Goal: Information Seeking & Learning: Learn about a topic

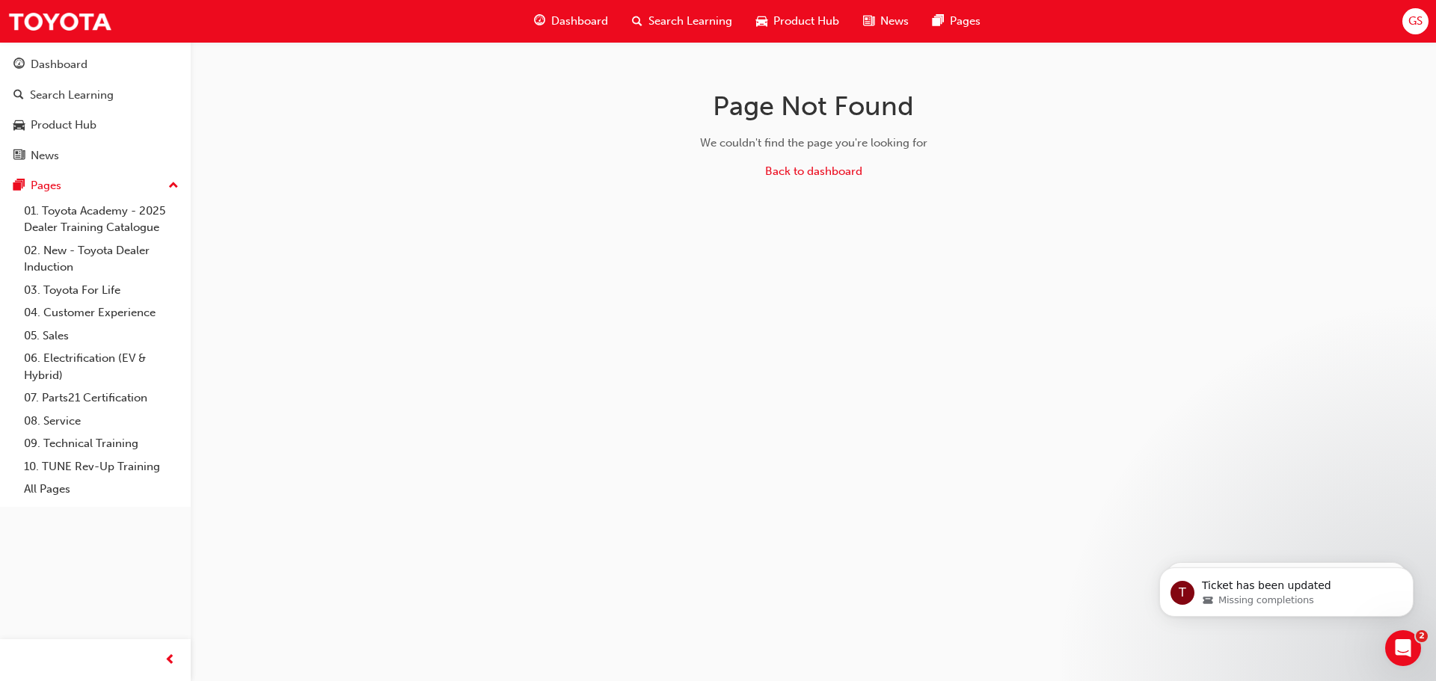
click at [580, 14] on span "Dashboard" at bounding box center [579, 21] width 57 height 17
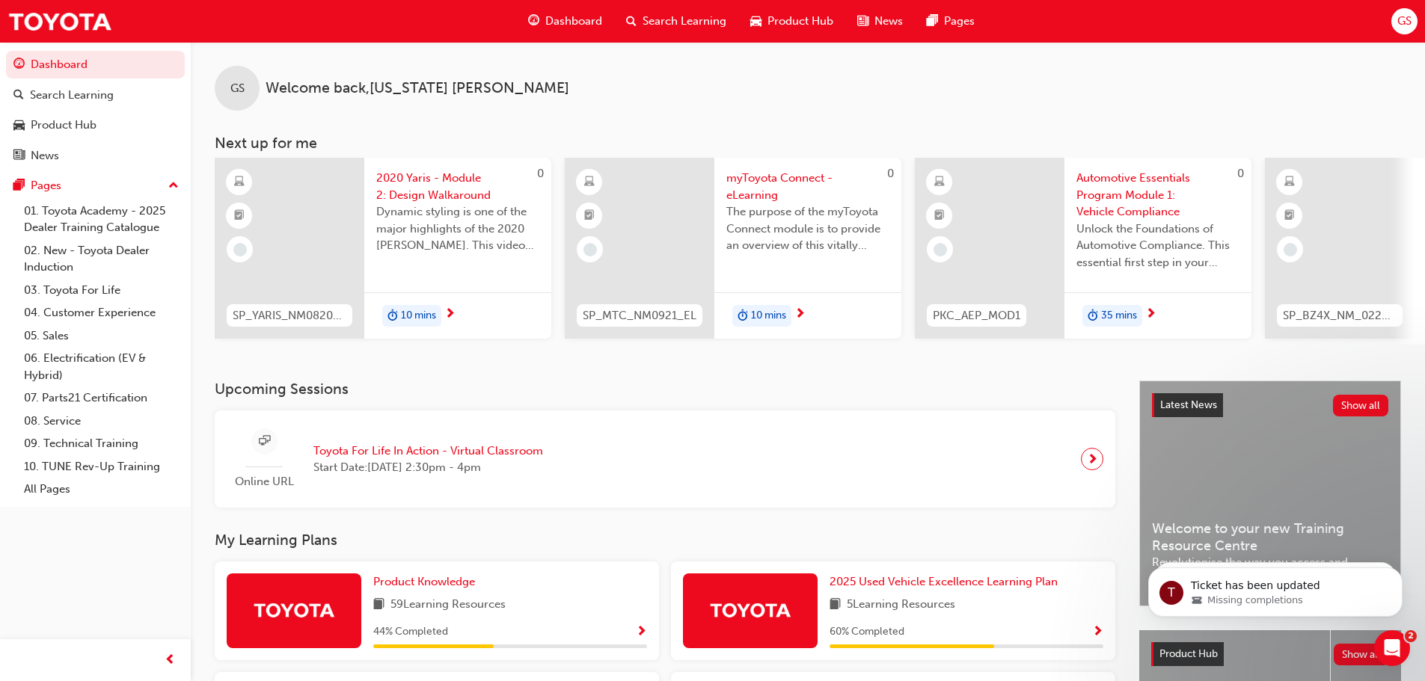
click at [690, 19] on span "Search Learning" at bounding box center [685, 21] width 84 height 17
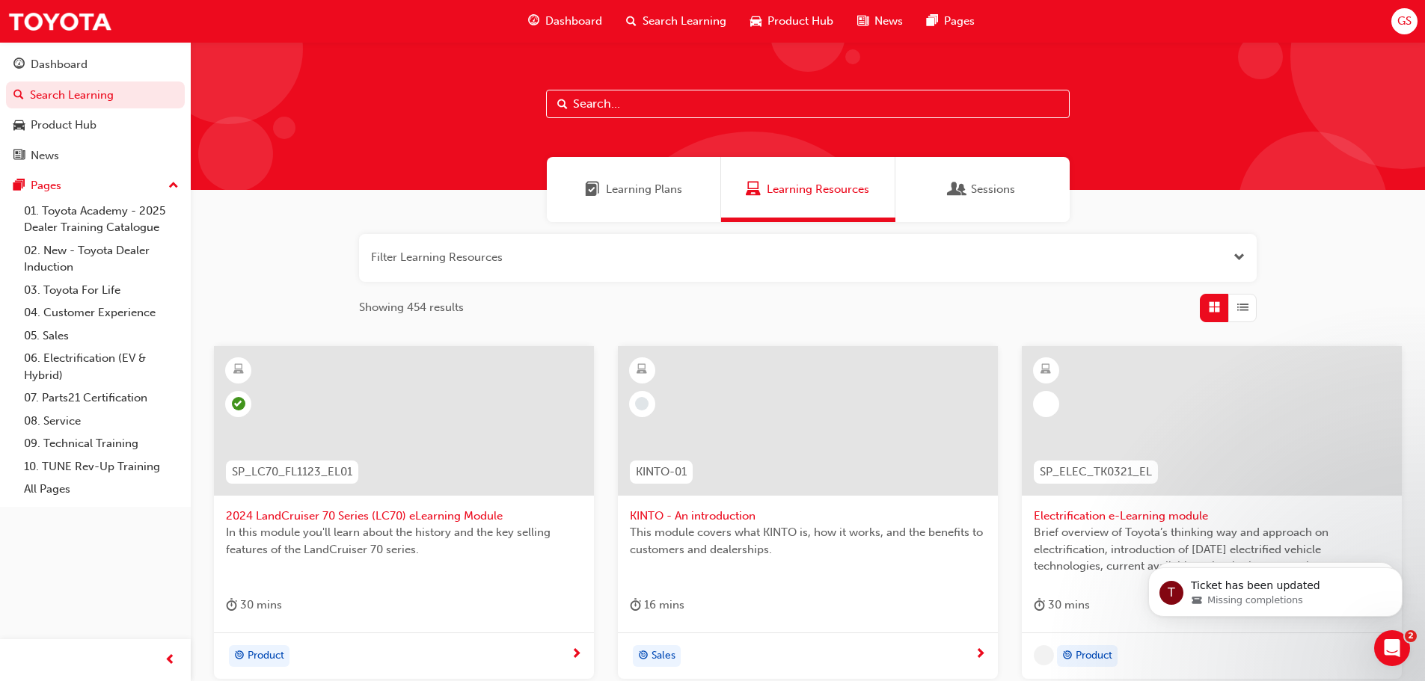
click at [638, 110] on input "text" at bounding box center [808, 104] width 524 height 28
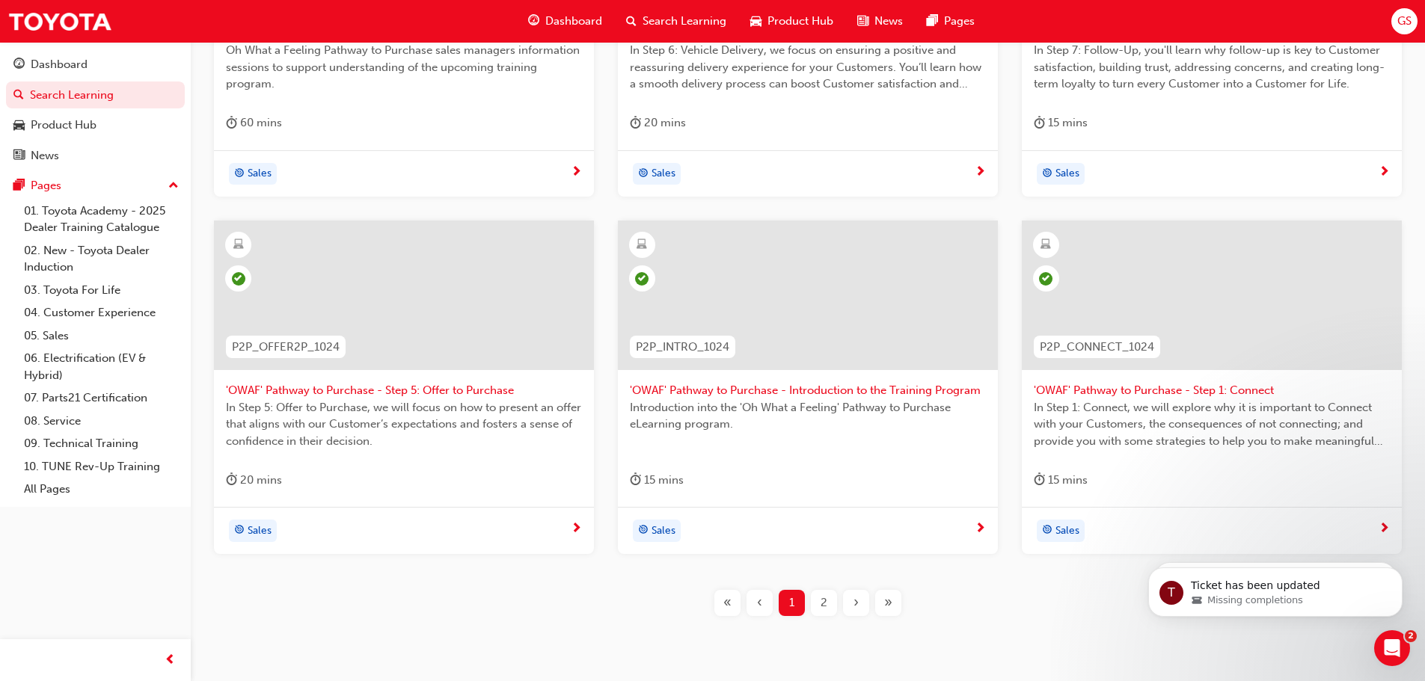
scroll to position [539, 0]
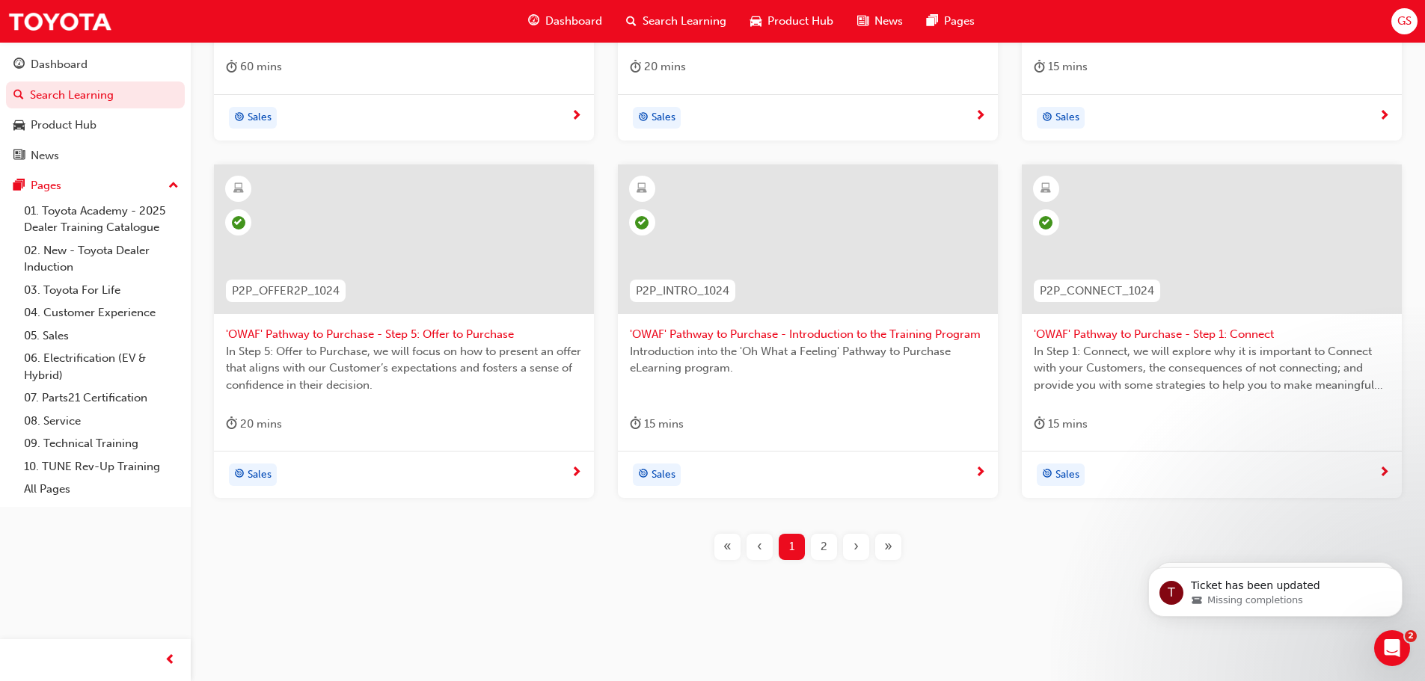
type input "pathway to purchase"
click at [830, 545] on div "2" at bounding box center [824, 547] width 26 height 26
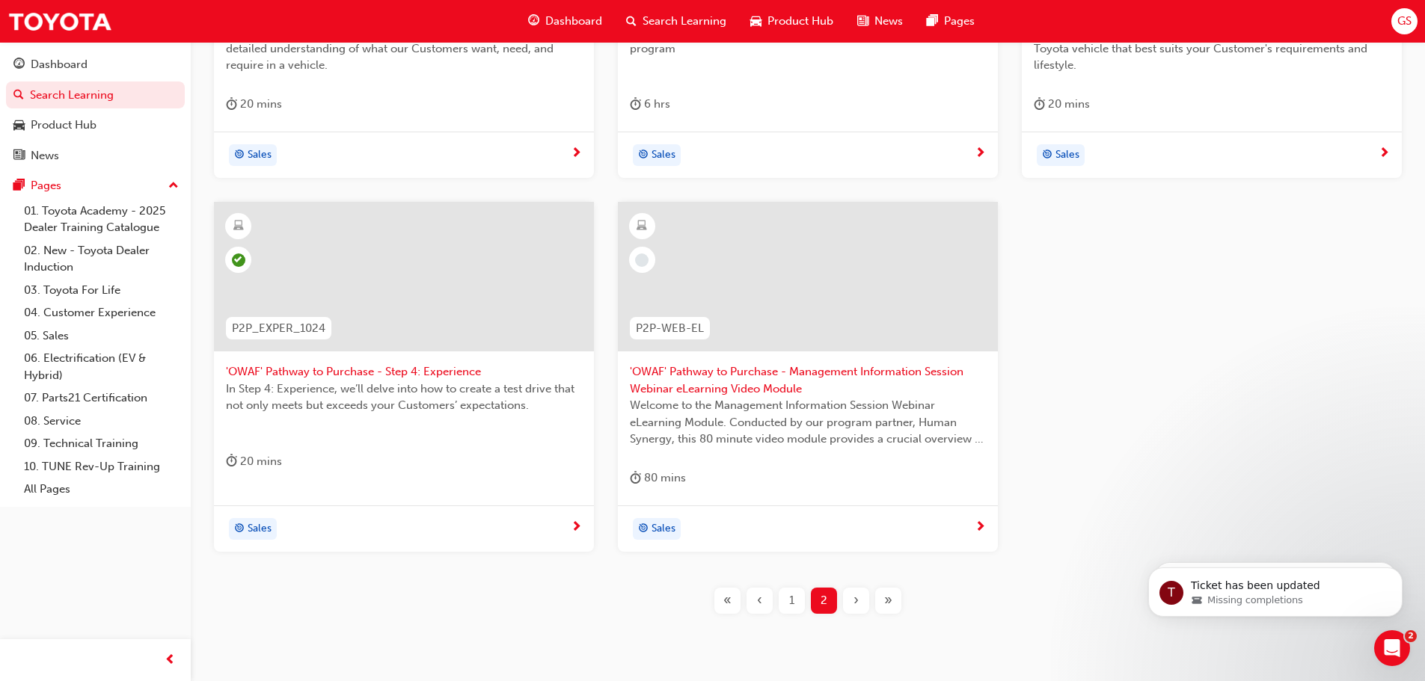
scroll to position [555, 0]
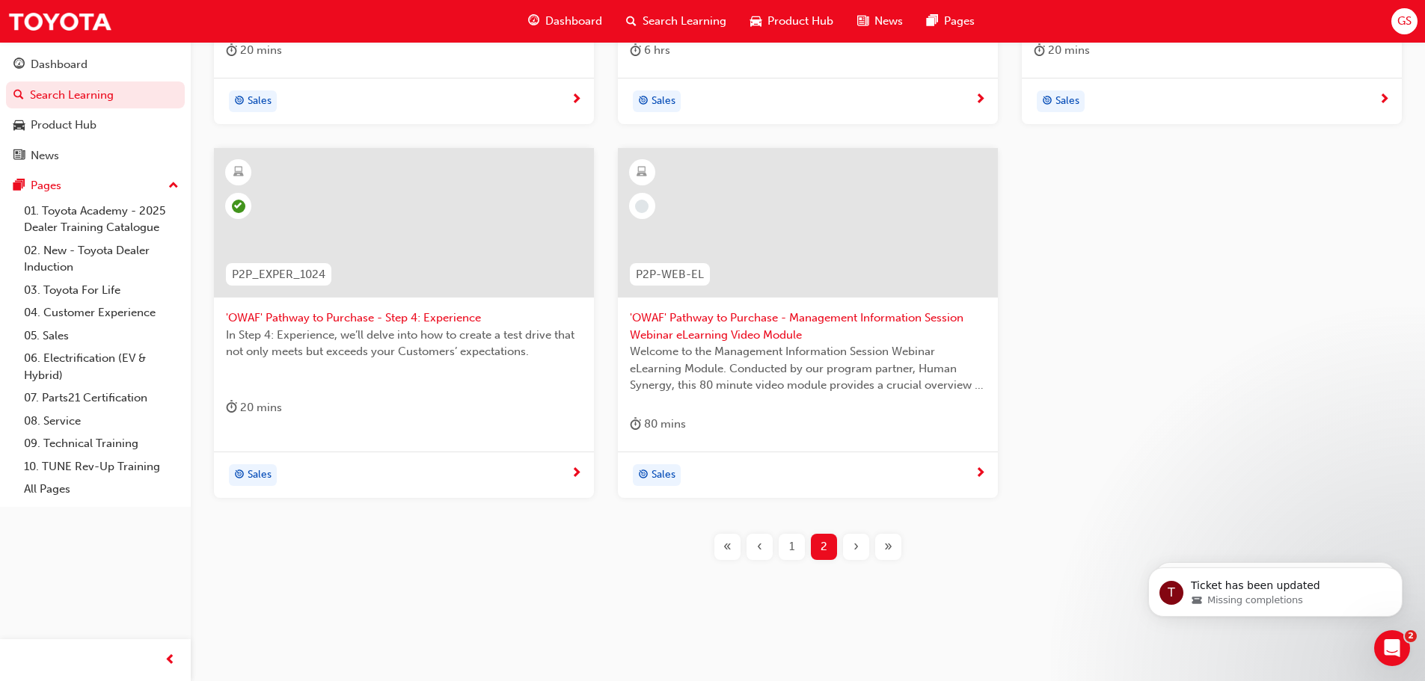
click at [793, 541] on span "1" at bounding box center [791, 547] width 5 height 17
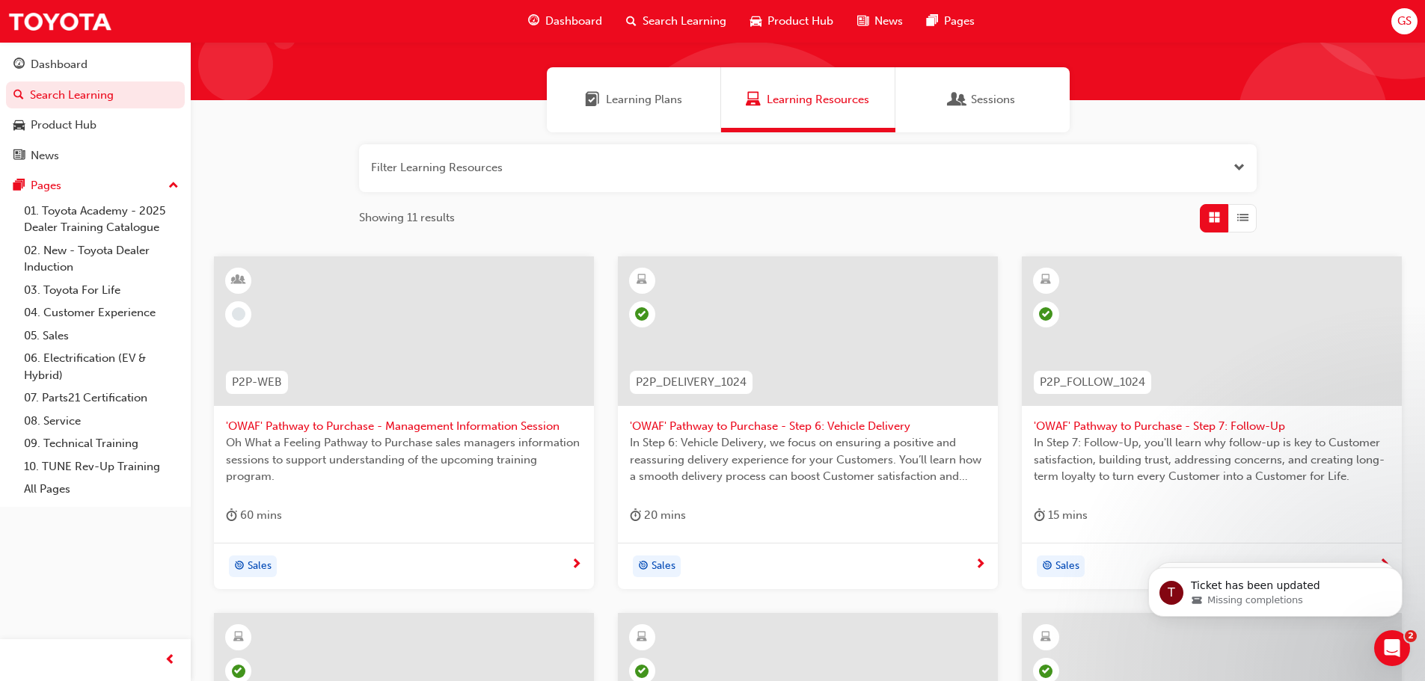
scroll to position [464, 0]
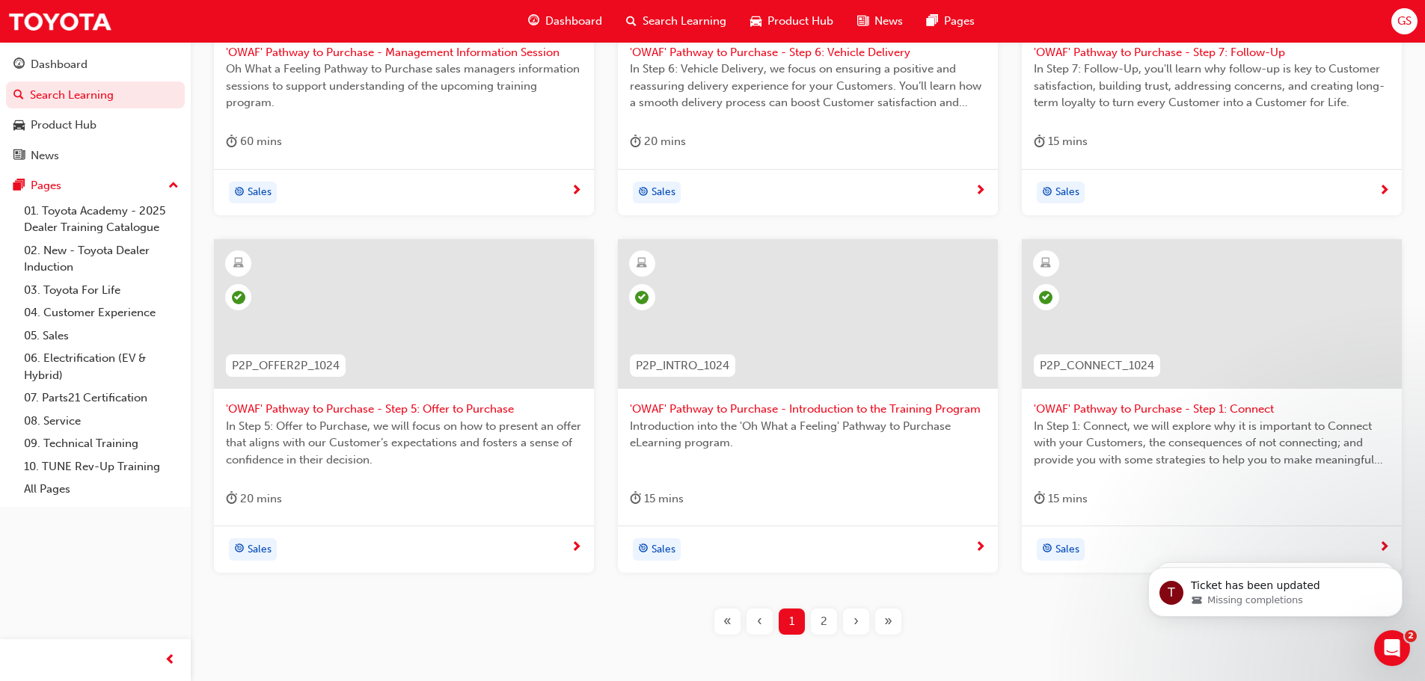
click at [809, 628] on button "2" at bounding box center [824, 622] width 32 height 26
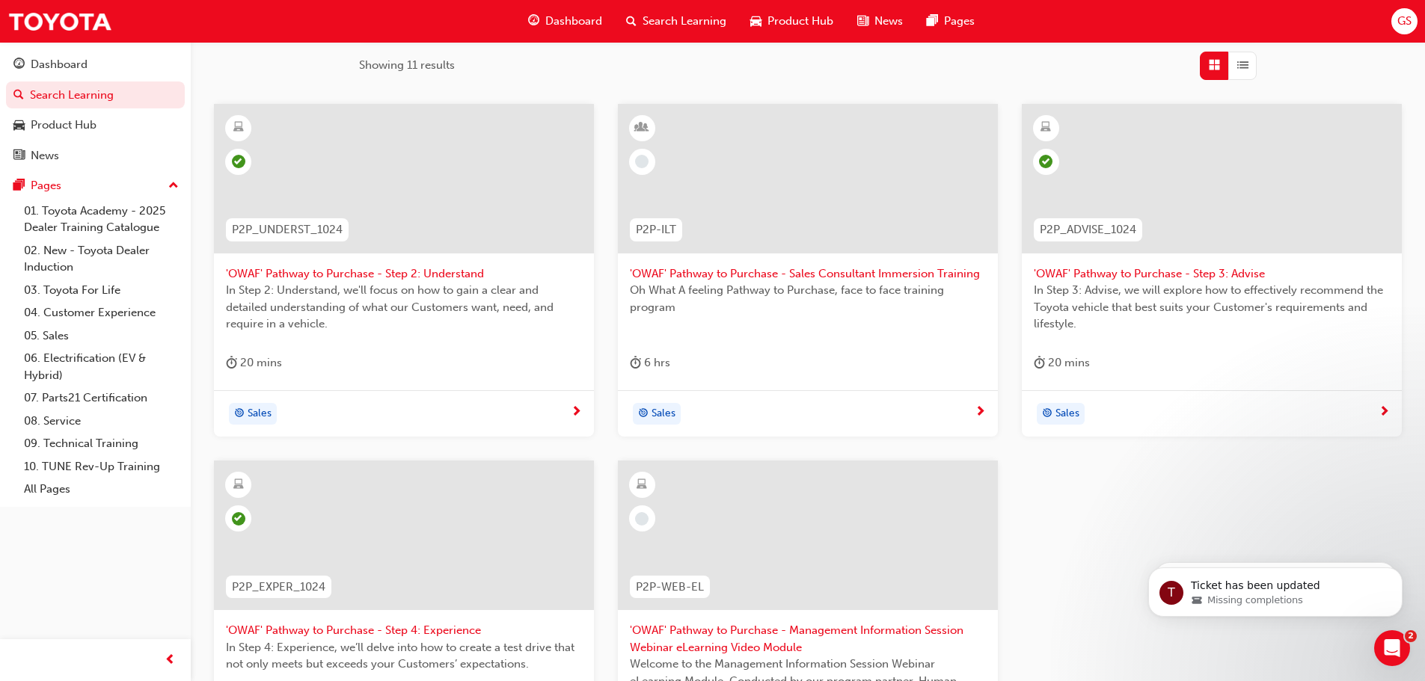
scroll to position [224, 0]
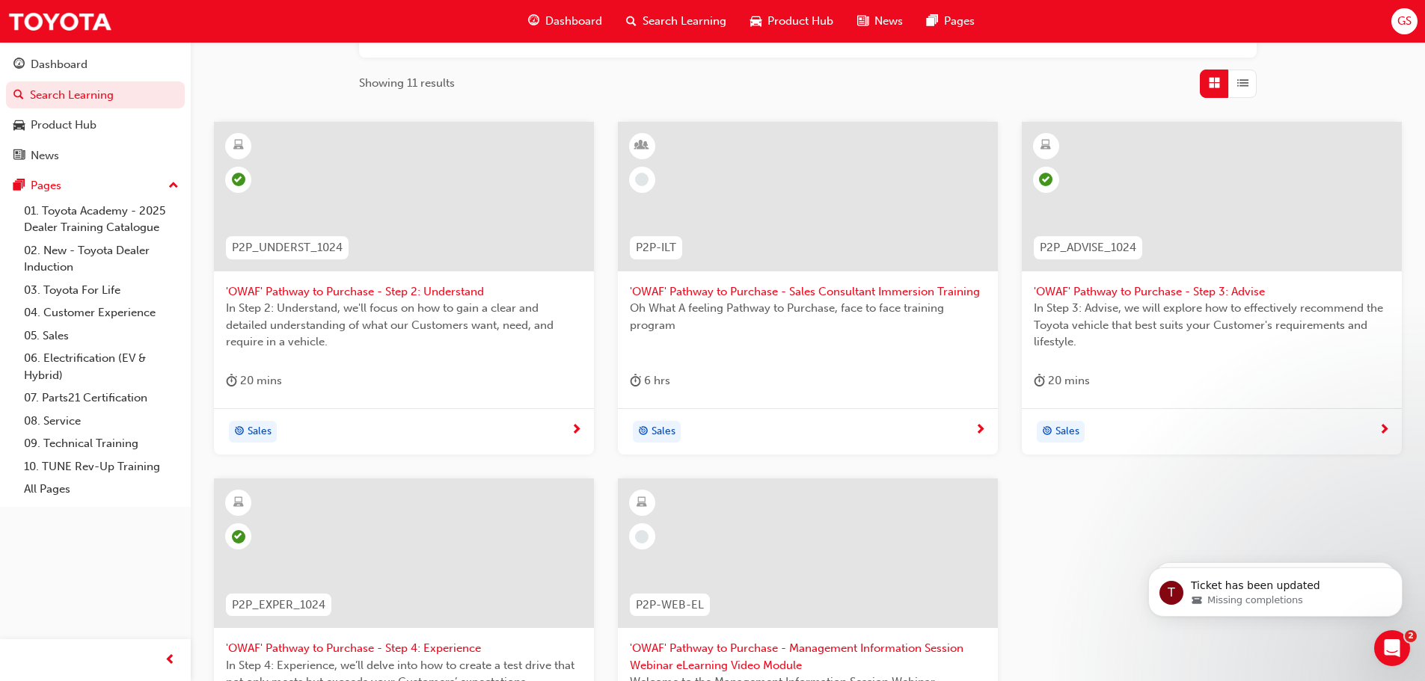
click at [806, 335] on div "Oh What A feeling Pathway to Purchase, face to face training program" at bounding box center [808, 330] width 356 height 60
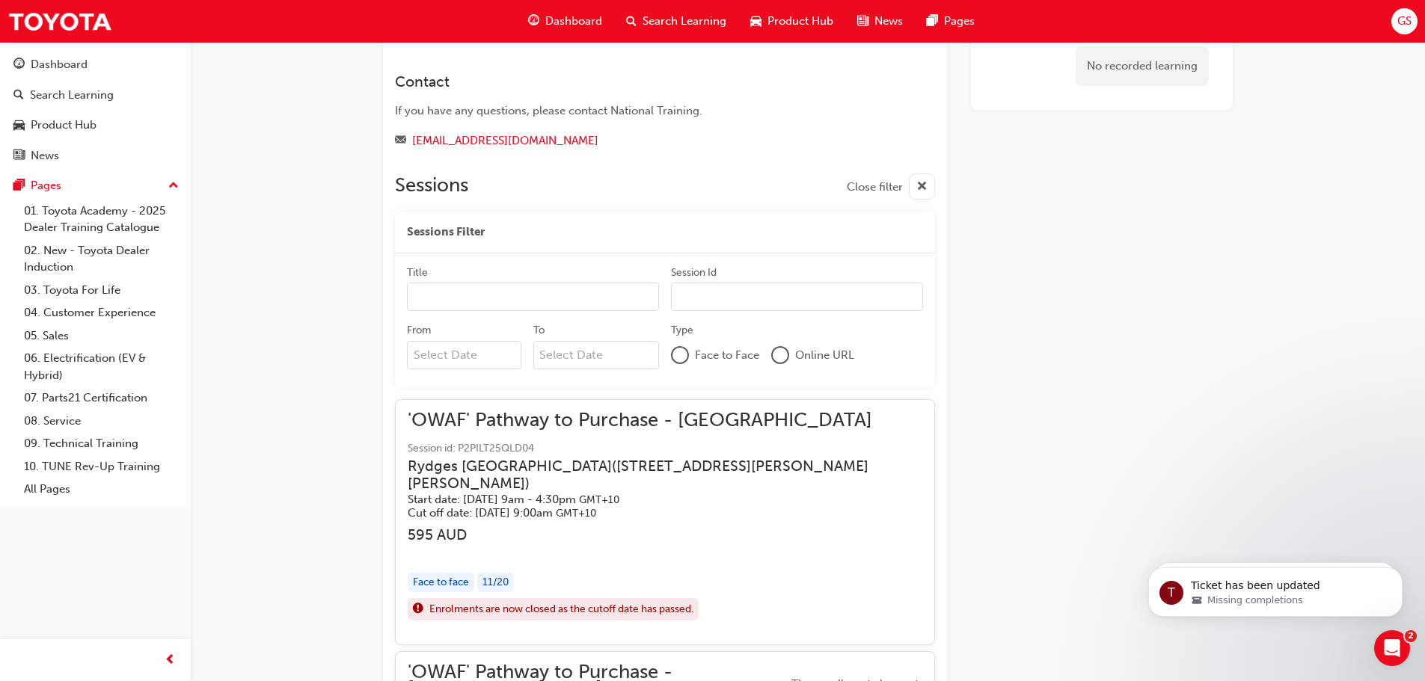
scroll to position [1197, 0]
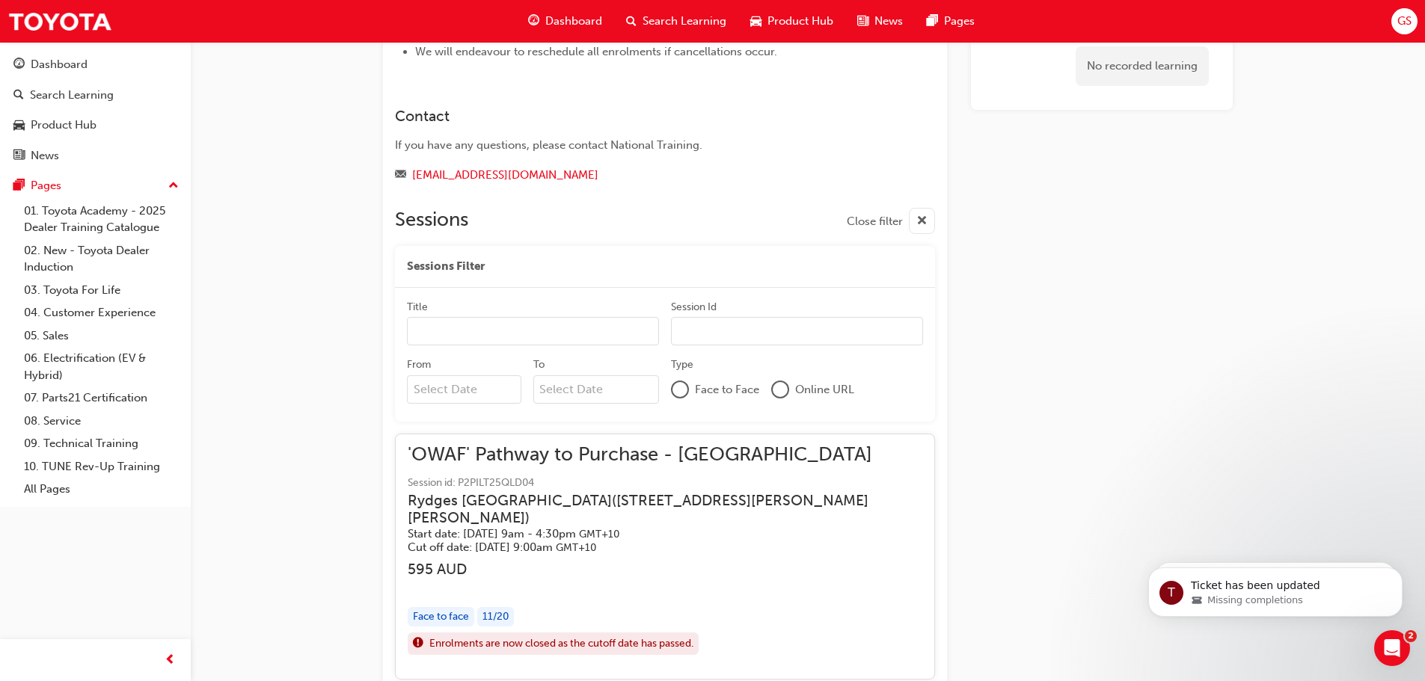
click at [679, 382] on div at bounding box center [679, 389] width 15 height 15
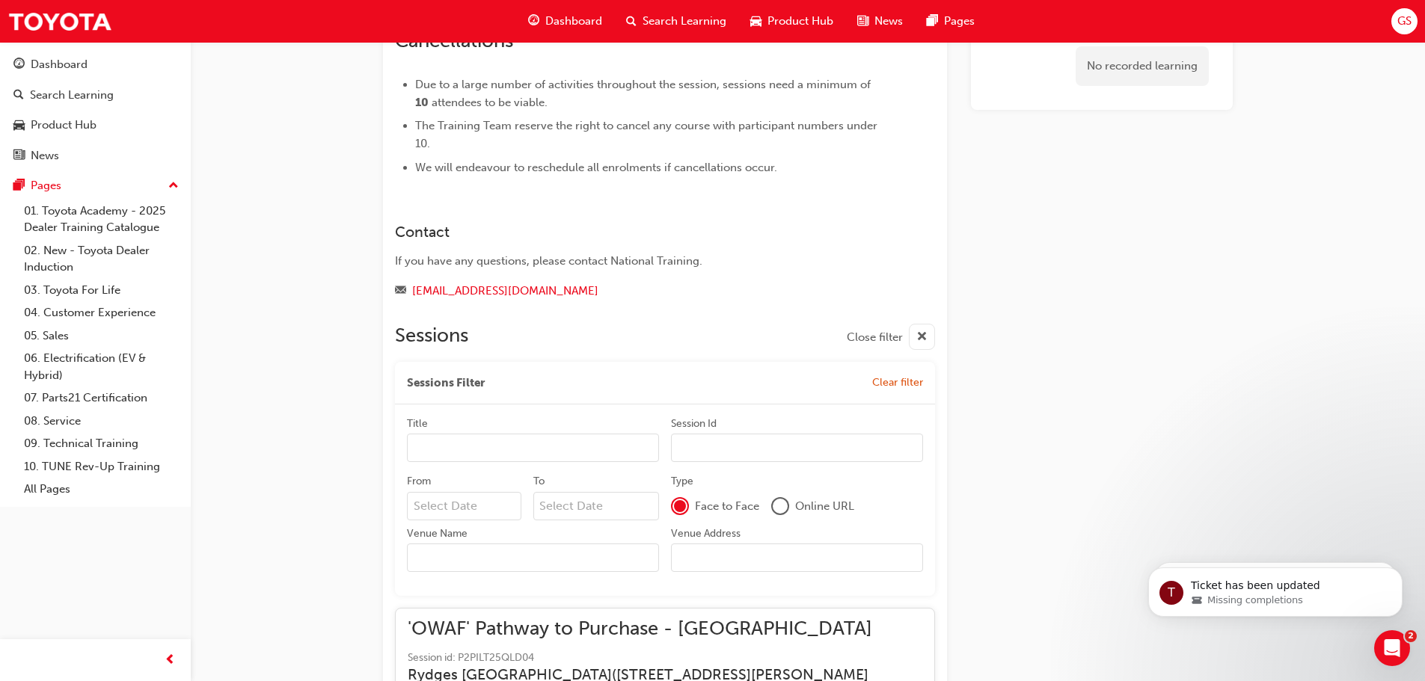
scroll to position [1117, 0]
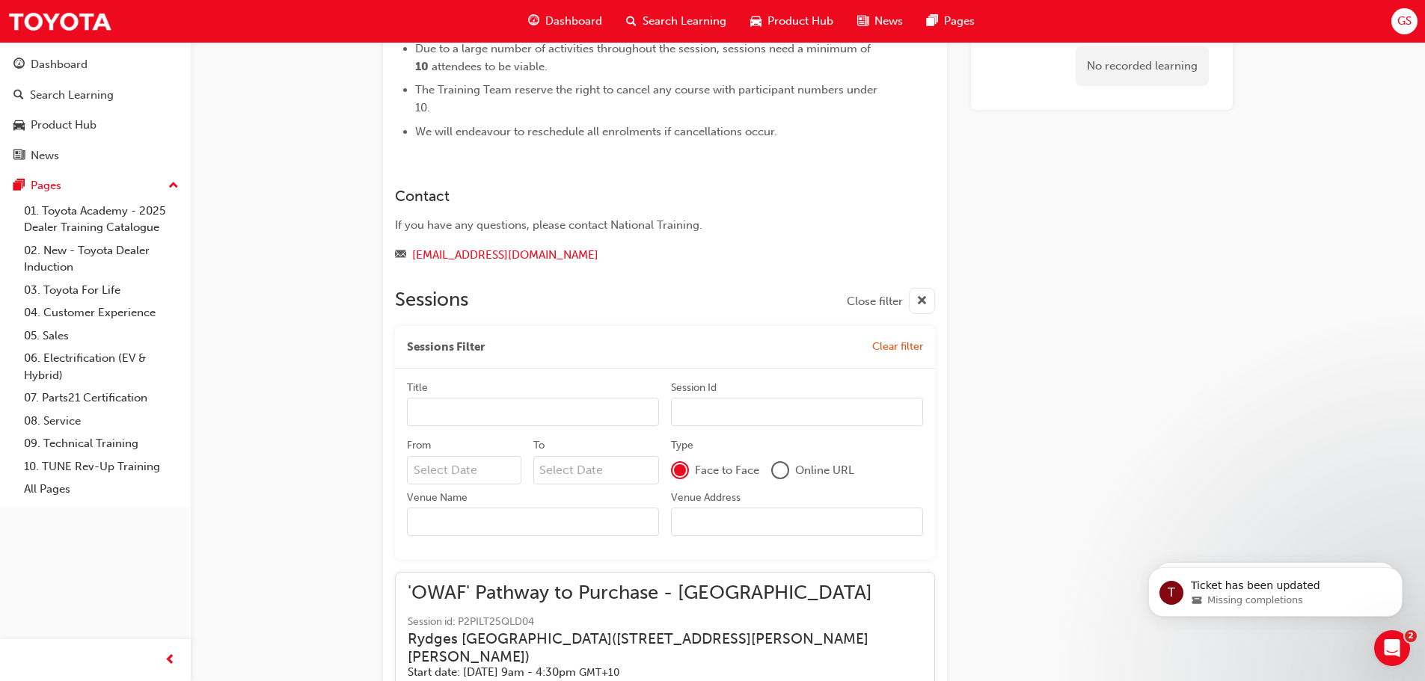
click at [776, 463] on div at bounding box center [780, 470] width 15 height 15
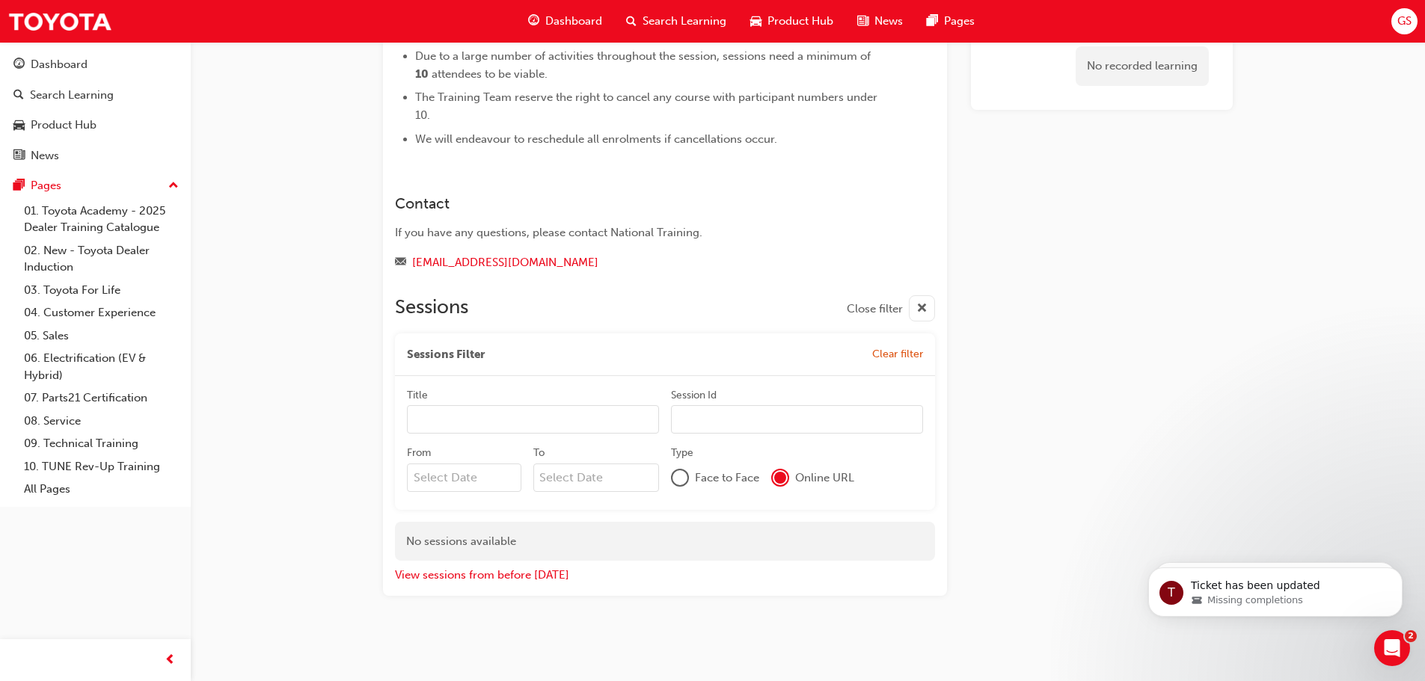
scroll to position [1091, 0]
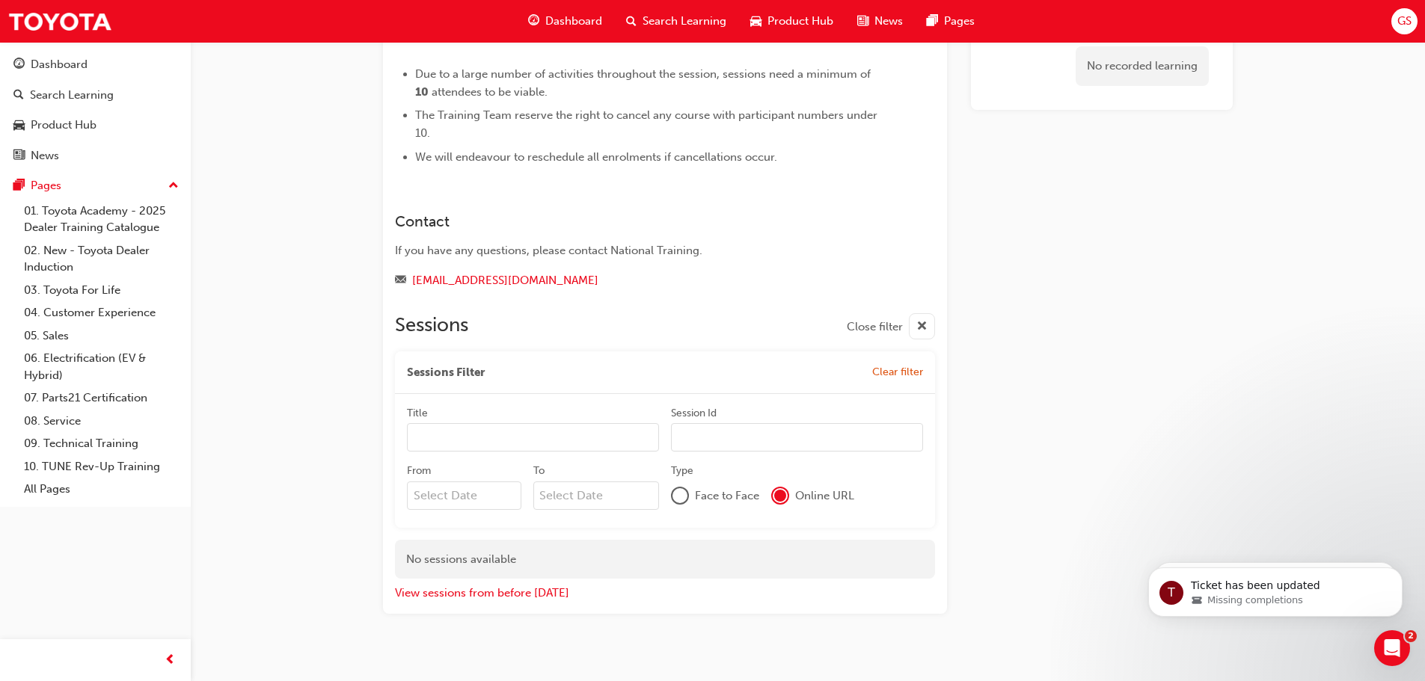
click at [681, 488] on div at bounding box center [679, 495] width 15 height 15
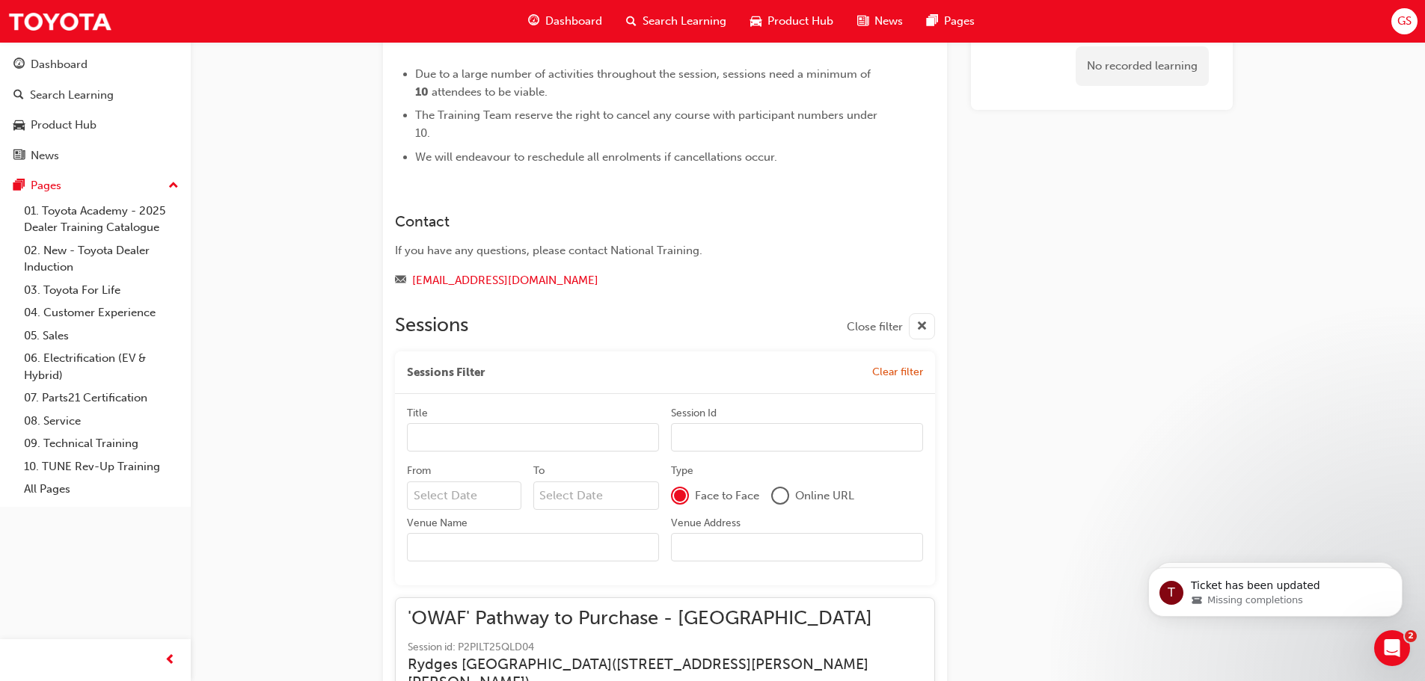
click at [783, 488] on div at bounding box center [780, 495] width 15 height 15
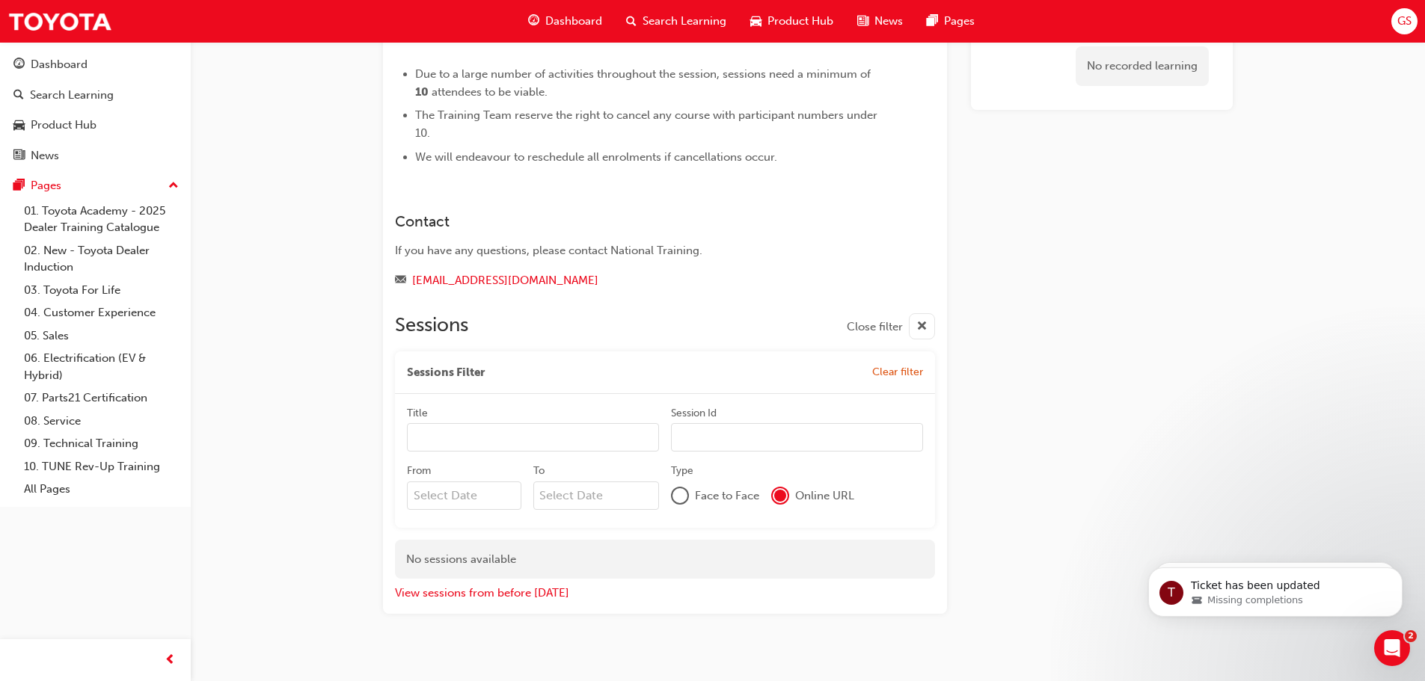
click at [690, 487] on div "Face to Face" at bounding box center [715, 496] width 88 height 18
click at [683, 488] on div at bounding box center [679, 495] width 15 height 15
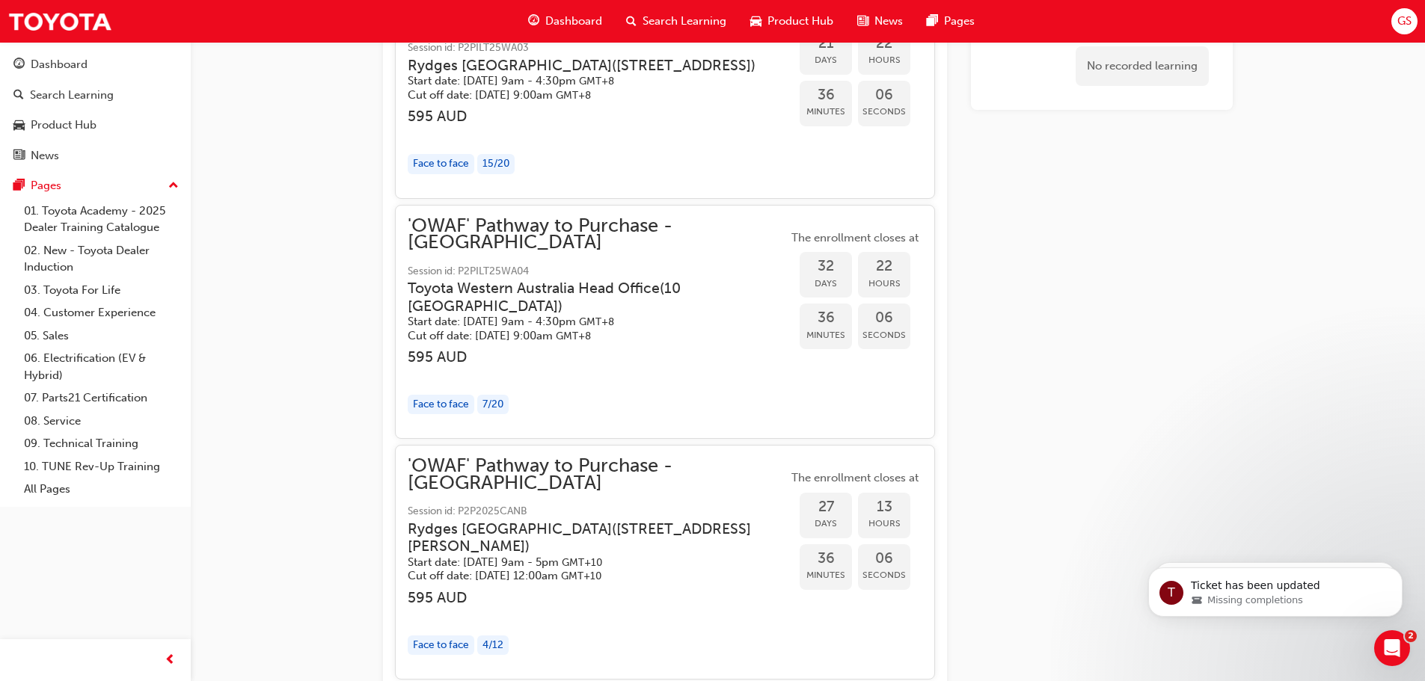
scroll to position [2688, 0]
